Goal: Task Accomplishment & Management: Manage account settings

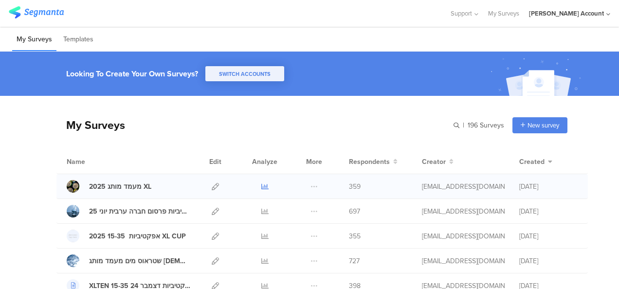
click at [261, 187] on icon at bounding box center [264, 186] width 7 height 7
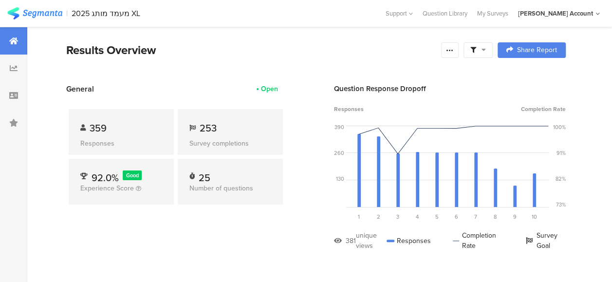
click at [486, 52] on icon at bounding box center [483, 49] width 4 height 7
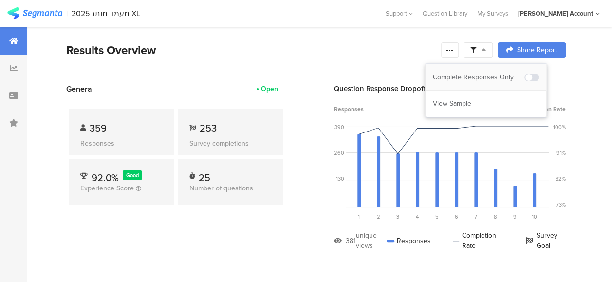
click at [484, 73] on div "Complete Responses Only" at bounding box center [478, 78] width 91 height 10
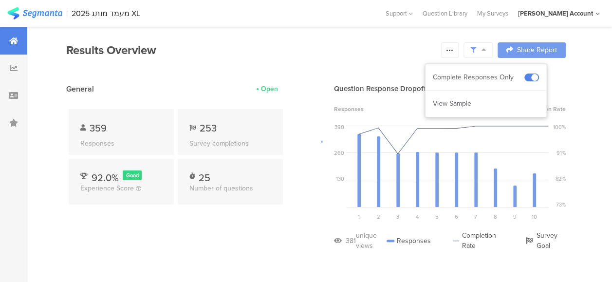
click at [237, 203] on div at bounding box center [306, 141] width 612 height 282
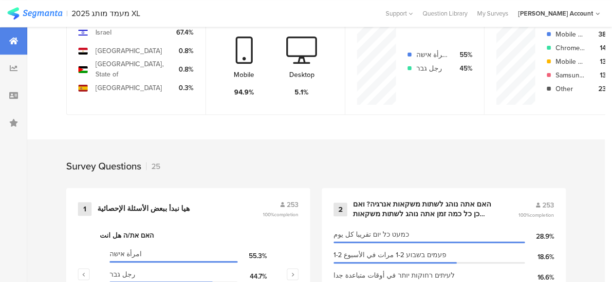
scroll to position [389, 0]
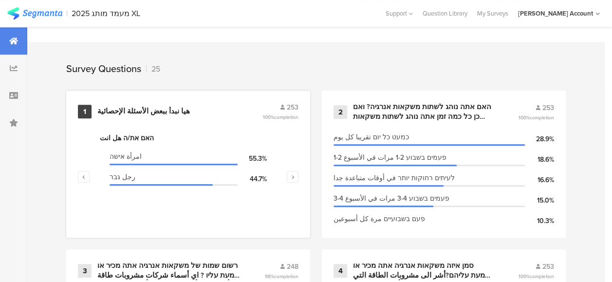
click at [134, 116] on div "هيا نبدأ ببعض الأسئلة الإحصائية" at bounding box center [143, 112] width 92 height 10
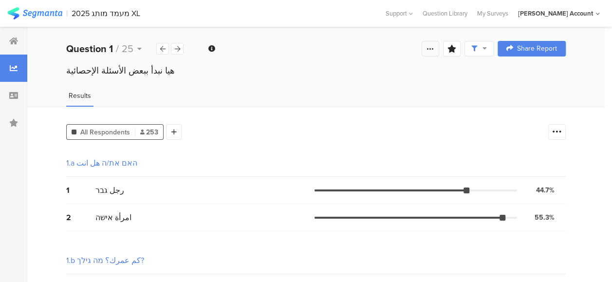
click at [434, 48] on icon at bounding box center [430, 49] width 8 height 8
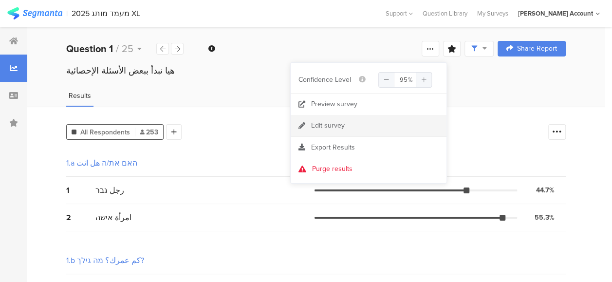
click at [334, 126] on div "Edit survey" at bounding box center [328, 126] width 34 height 10
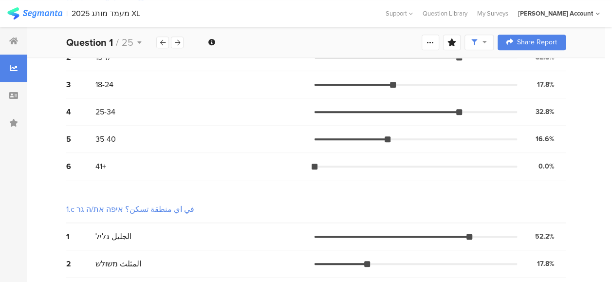
scroll to position [72, 0]
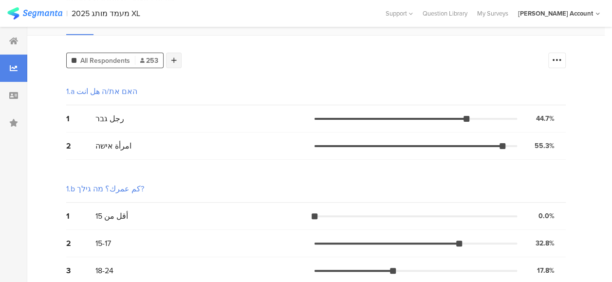
click at [174, 58] on icon at bounding box center [173, 60] width 5 height 7
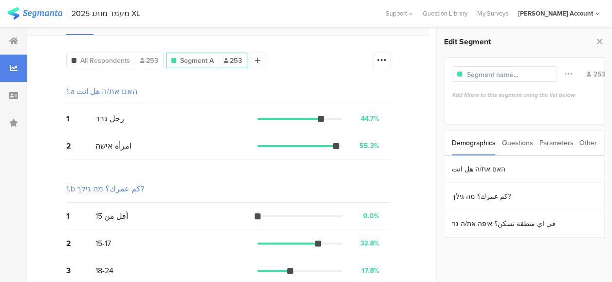
click at [550, 143] on div "Parameters" at bounding box center [556, 142] width 34 height 25
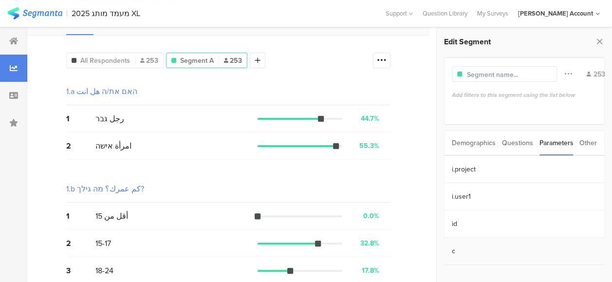
click at [457, 245] on section "c" at bounding box center [524, 250] width 160 height 27
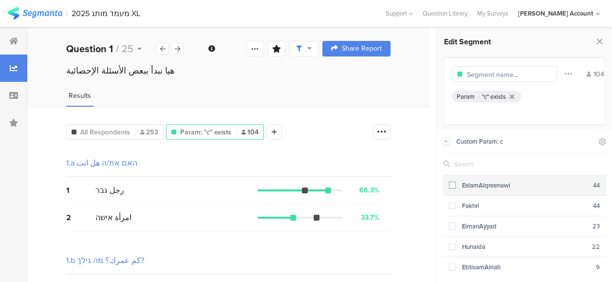
click at [453, 185] on span at bounding box center [452, 185] width 7 height 7
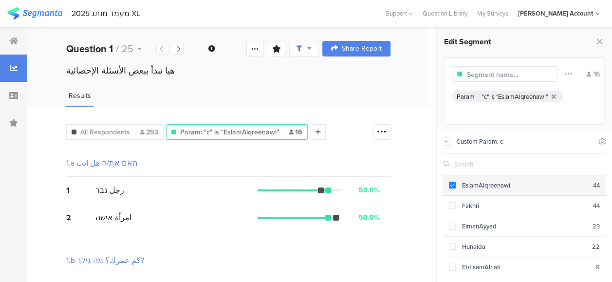
click at [451, 184] on span at bounding box center [452, 185] width 7 height 7
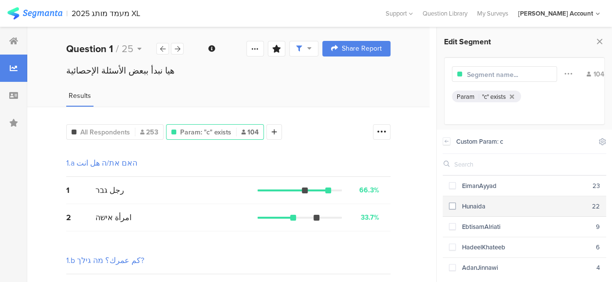
click at [454, 204] on span at bounding box center [452, 205] width 7 height 7
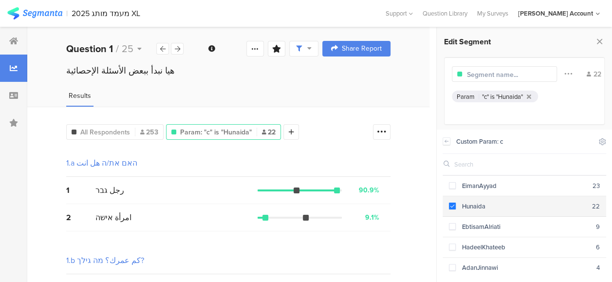
click at [453, 204] on span at bounding box center [452, 205] width 7 height 7
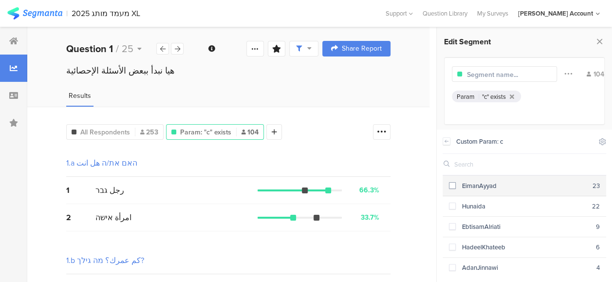
click at [454, 185] on span at bounding box center [452, 185] width 7 height 7
click at [453, 184] on span at bounding box center [452, 185] width 7 height 7
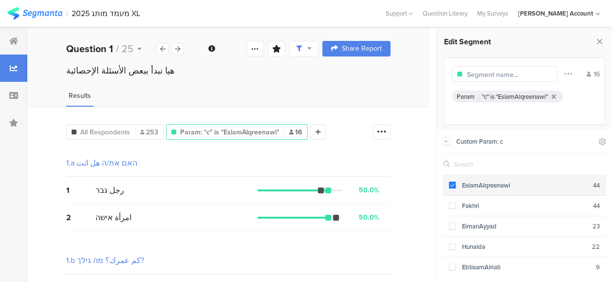
click at [453, 187] on span at bounding box center [452, 185] width 7 height 7
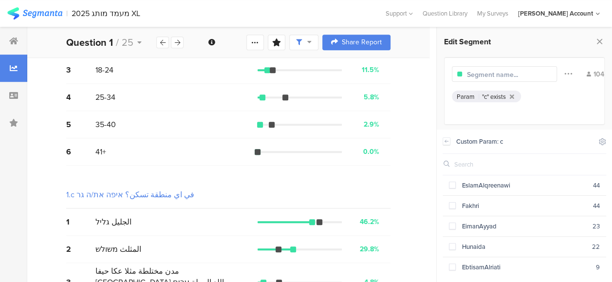
scroll to position [315, 0]
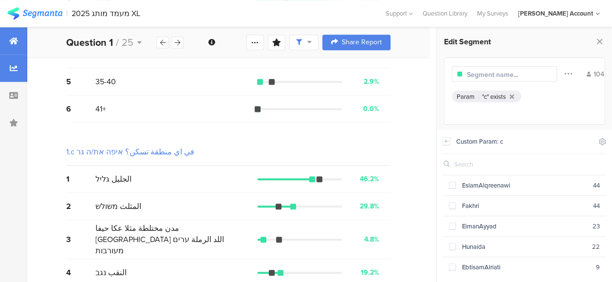
click at [9, 36] on div at bounding box center [13, 40] width 27 height 27
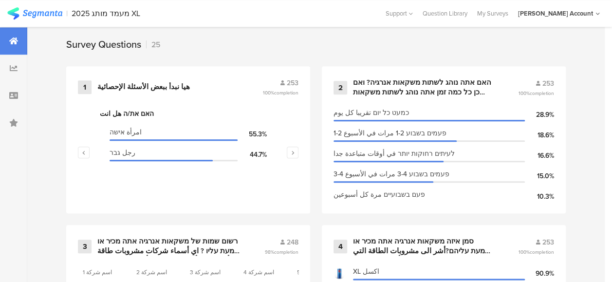
scroll to position [438, 0]
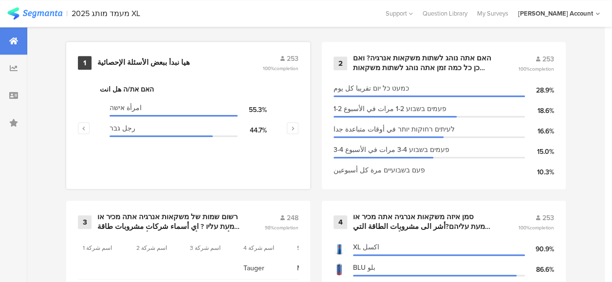
click at [142, 68] on div "هيا نبدأ ببعض الأسئلة الإحصائية" at bounding box center [143, 63] width 92 height 10
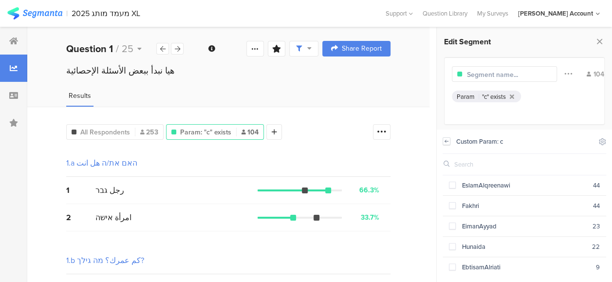
click at [446, 138] on icon at bounding box center [446, 141] width 7 height 8
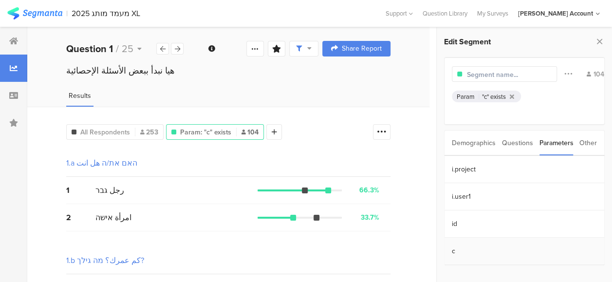
click at [453, 250] on section "c" at bounding box center [524, 250] width 160 height 27
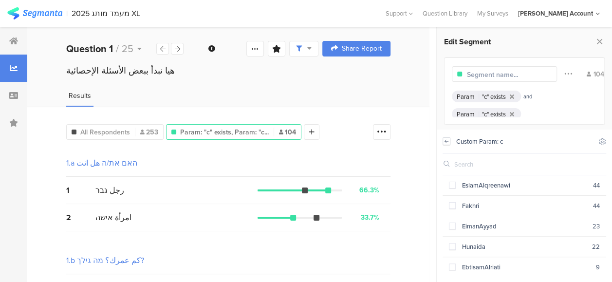
click at [445, 140] on icon at bounding box center [446, 141] width 7 height 8
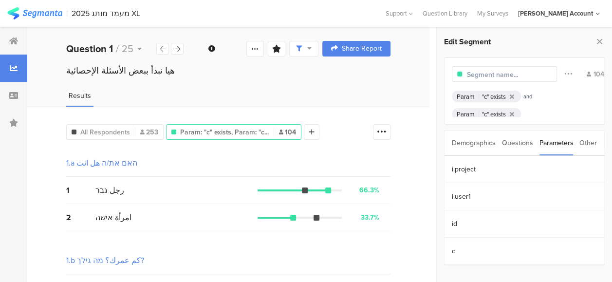
click at [473, 142] on div "Demographics" at bounding box center [474, 142] width 44 height 25
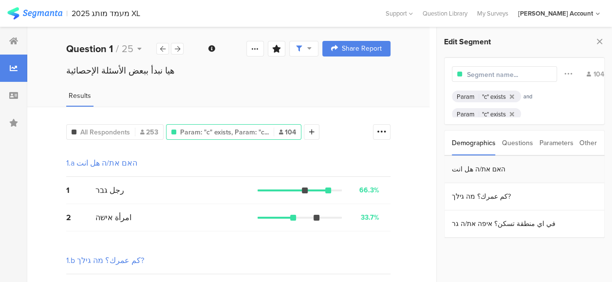
click at [446, 168] on section "האם את/ה هل انت" at bounding box center [524, 169] width 160 height 27
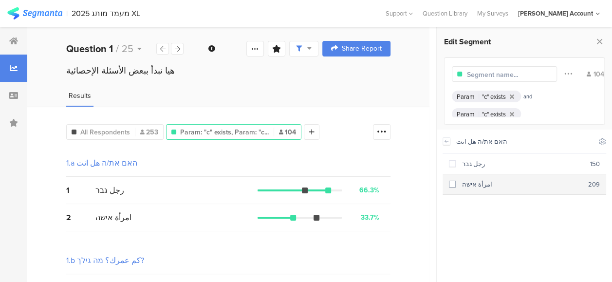
click at [453, 184] on span at bounding box center [452, 184] width 7 height 7
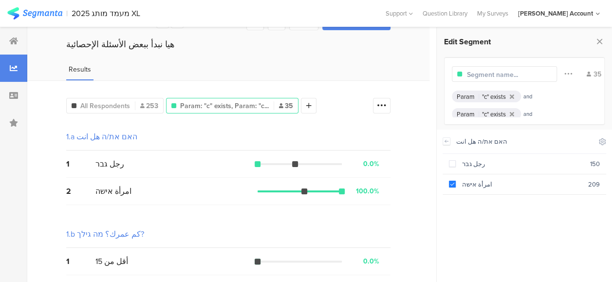
scroll to position [49, 0]
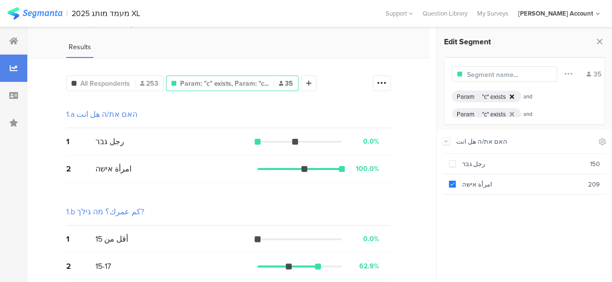
click at [510, 96] on icon at bounding box center [512, 96] width 4 height 6
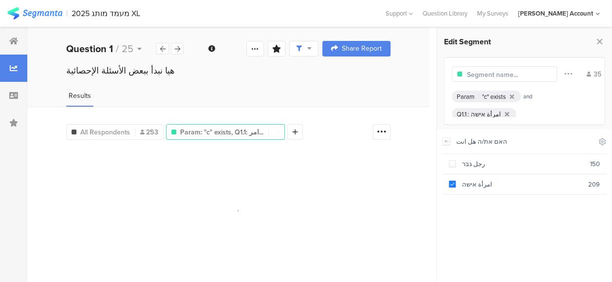
scroll to position [0, 0]
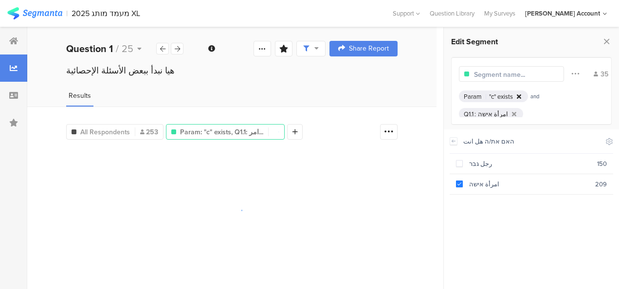
click at [520, 97] on icon at bounding box center [519, 96] width 4 height 6
click at [512, 97] on icon at bounding box center [514, 96] width 4 height 6
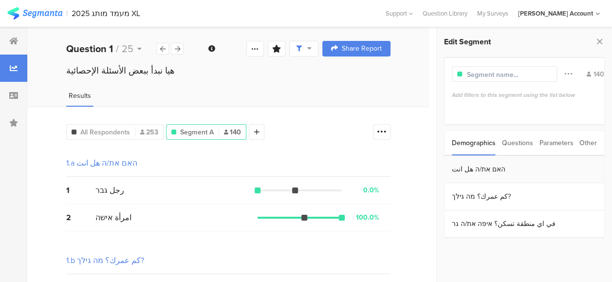
click at [458, 169] on section "האם את/ה هل انت" at bounding box center [524, 169] width 160 height 27
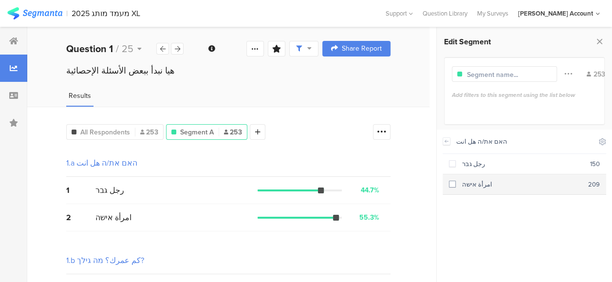
click at [452, 184] on span at bounding box center [452, 184] width 7 height 7
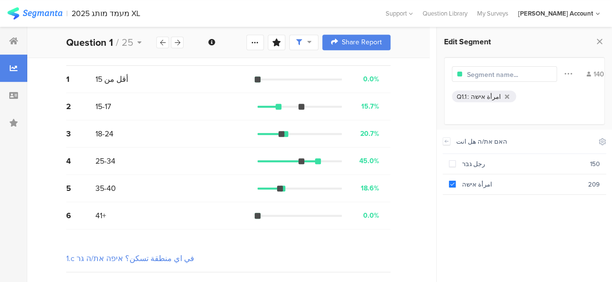
scroll to position [195, 0]
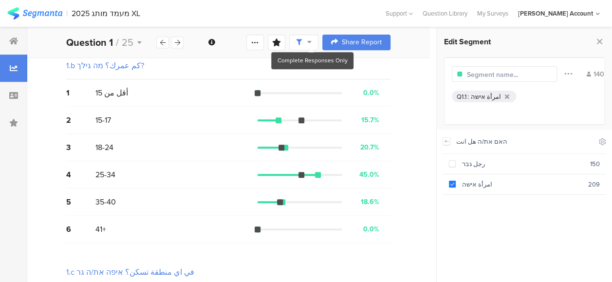
click at [311, 40] on icon at bounding box center [309, 41] width 4 height 7
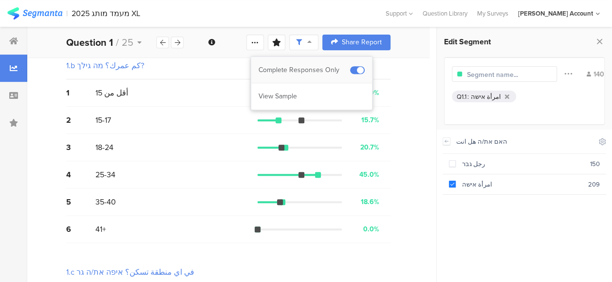
click at [356, 68] on span at bounding box center [357, 70] width 15 height 8
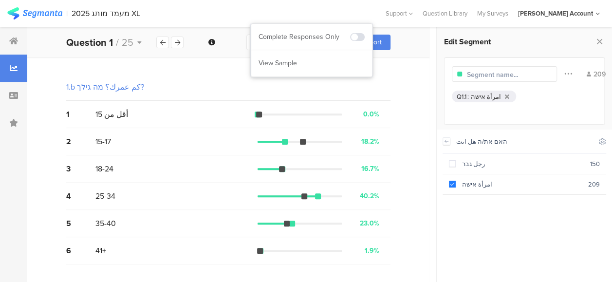
scroll to position [195, 0]
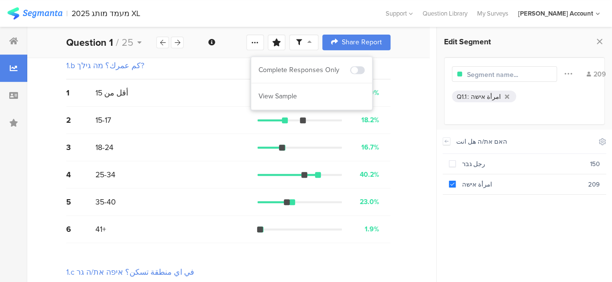
click at [205, 126] on div "2 15-17 18.2% 38 votes" at bounding box center [228, 120] width 324 height 27
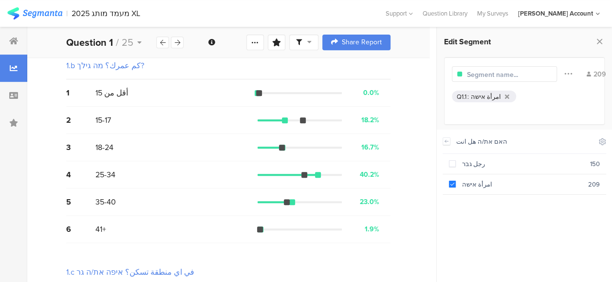
click at [311, 44] on icon at bounding box center [309, 41] width 4 height 7
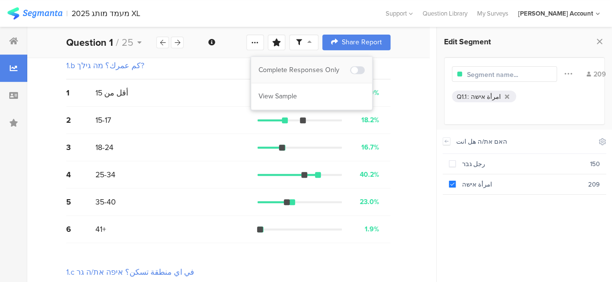
click at [352, 67] on span at bounding box center [357, 70] width 15 height 8
click at [193, 129] on div at bounding box center [306, 141] width 612 height 282
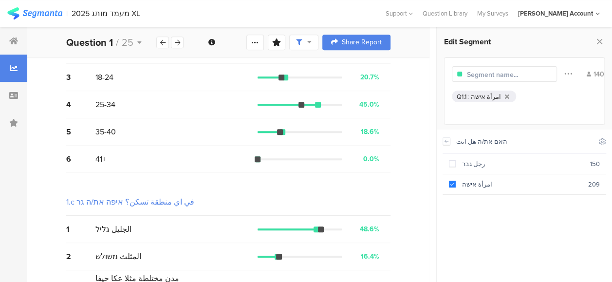
scroll to position [315, 0]
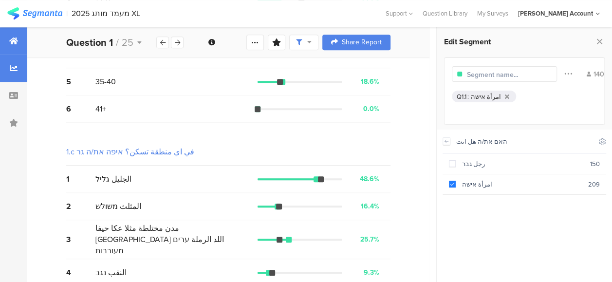
click at [15, 41] on icon at bounding box center [13, 41] width 9 height 8
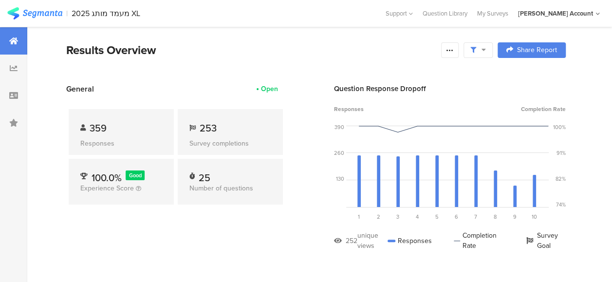
click at [220, 57] on div "Results Overview" at bounding box center [251, 50] width 370 height 18
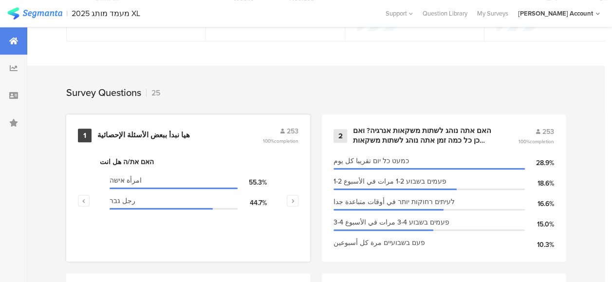
scroll to position [438, 0]
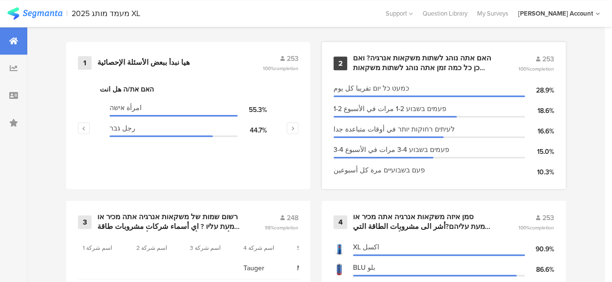
click at [413, 69] on div "האם אתה נוהג לשתות משקאות אנרגיה? ואם כן כל כמה זמן אתה נוהג לשתות משקאות אנרגי…" at bounding box center [424, 63] width 142 height 19
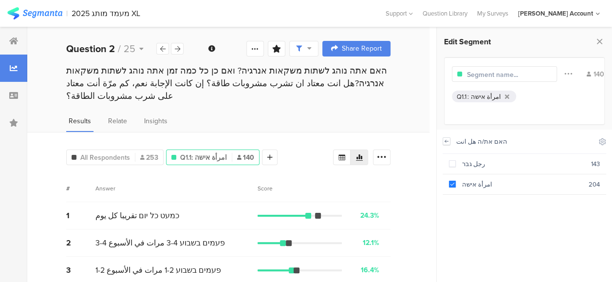
click at [445, 139] on icon at bounding box center [446, 141] width 7 height 8
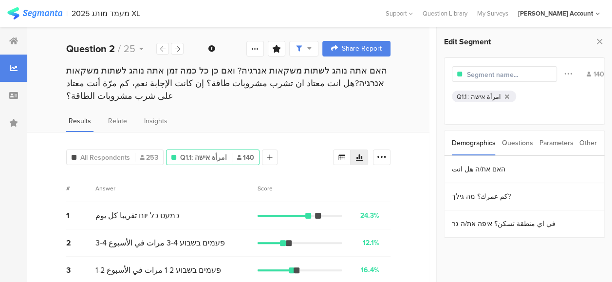
click at [445, 139] on div "Demographics Questions Parameters Other" at bounding box center [524, 143] width 161 height 26
click at [546, 141] on div "Parameters" at bounding box center [556, 142] width 34 height 25
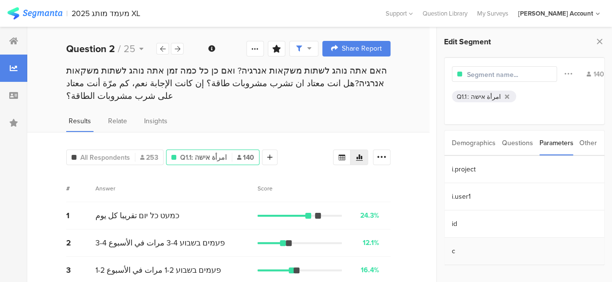
click at [454, 247] on section "c" at bounding box center [524, 250] width 160 height 27
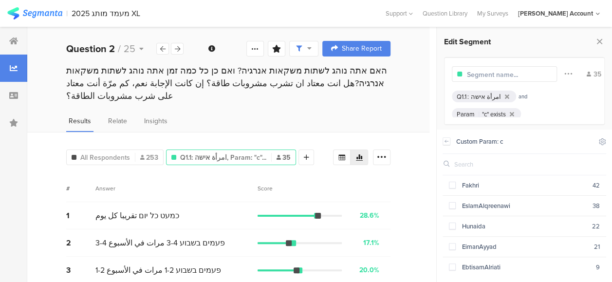
click at [416, 167] on div "All Respondents 253 Q1.1 : امرأة אישה Param "c" exists Q1.1: امرأة אישה, Param:…" at bounding box center [228, 279] width 402 height 295
click at [14, 42] on icon at bounding box center [13, 41] width 9 height 8
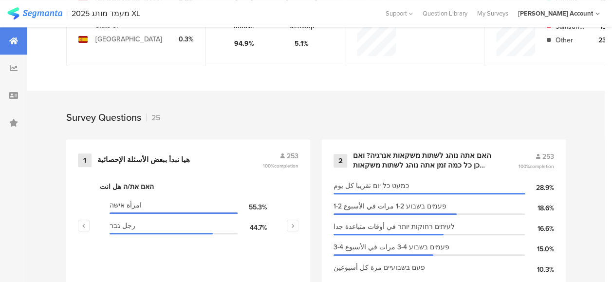
scroll to position [438, 0]
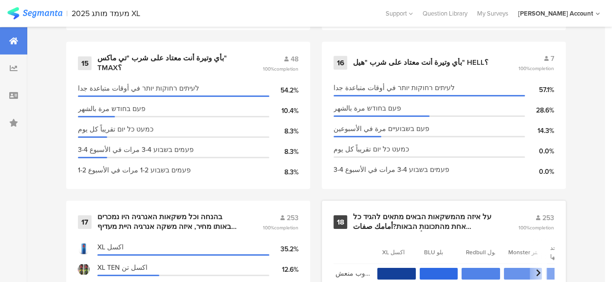
scroll to position [1703, 0]
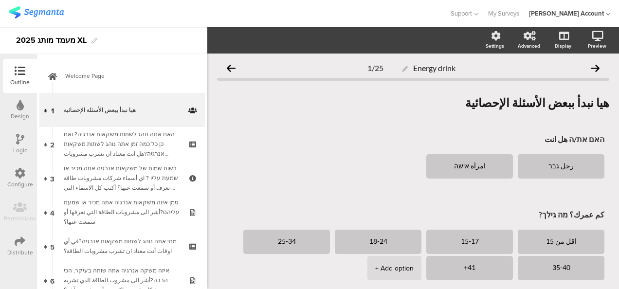
click at [18, 241] on icon at bounding box center [20, 241] width 11 height 11
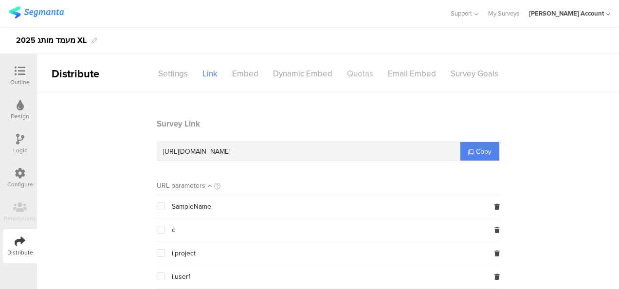
click at [364, 68] on div "Quotas" at bounding box center [360, 73] width 41 height 17
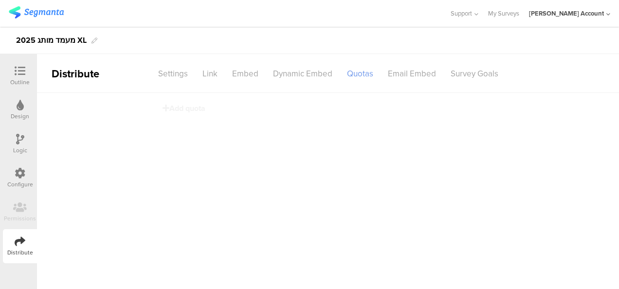
click at [360, 74] on div "Quotas" at bounding box center [360, 73] width 41 height 17
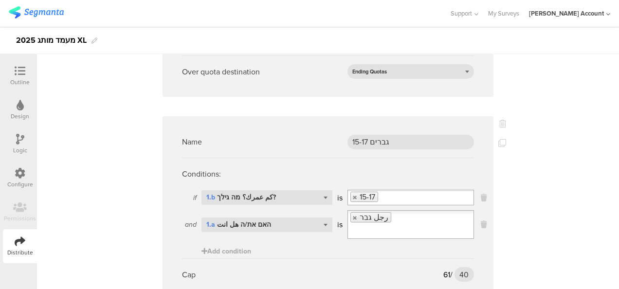
scroll to position [2044, 0]
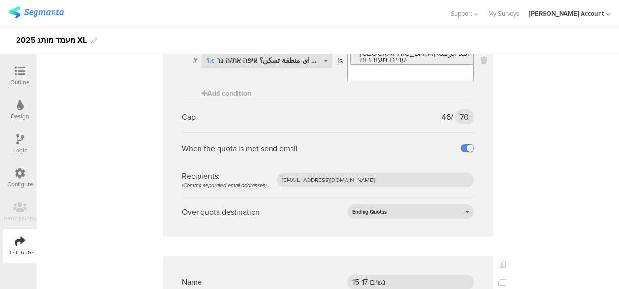
scroll to position [1752, 0]
